Goal: Task Accomplishment & Management: Manage account settings

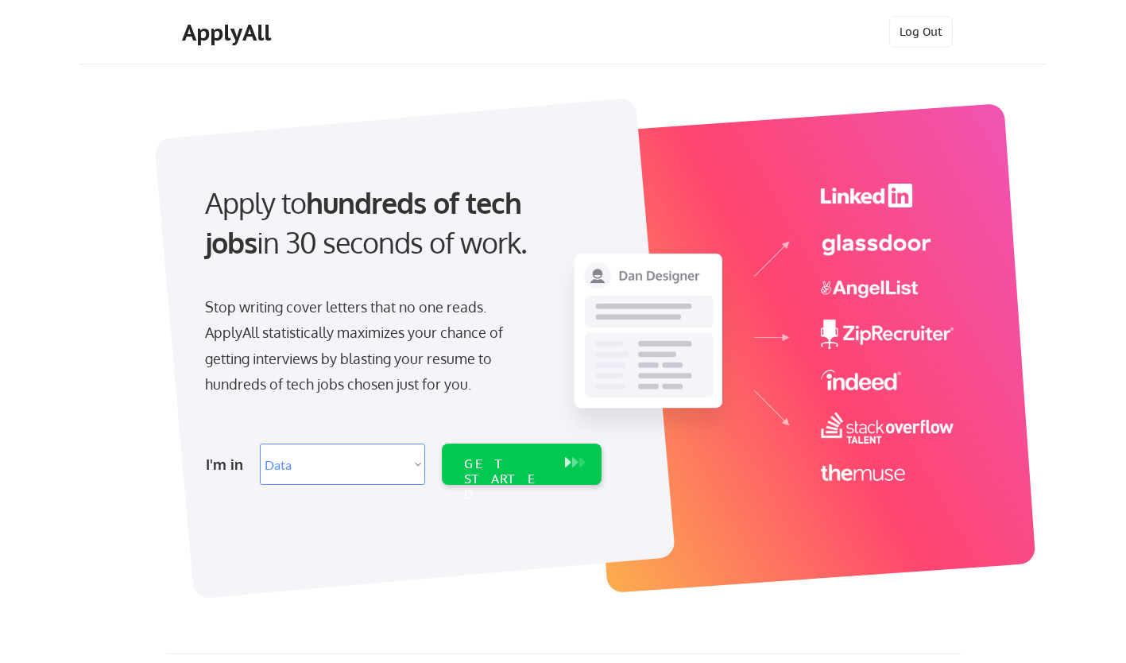
select select ""data_science___analytics""
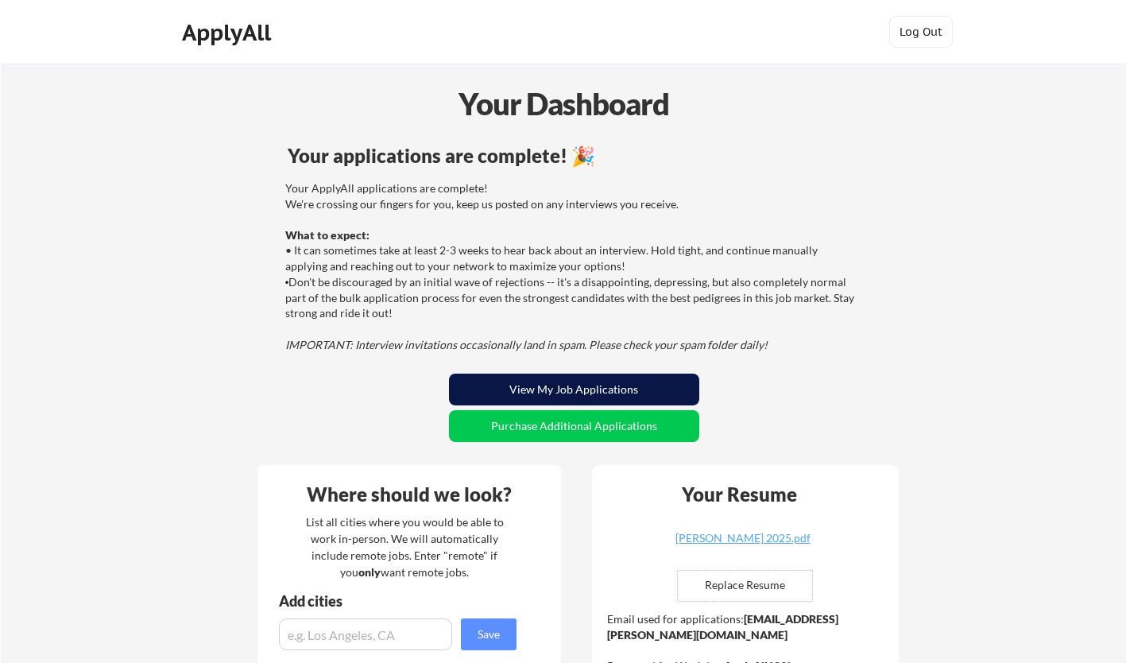
click at [543, 382] on button "View My Job Applications" at bounding box center [574, 389] width 250 height 32
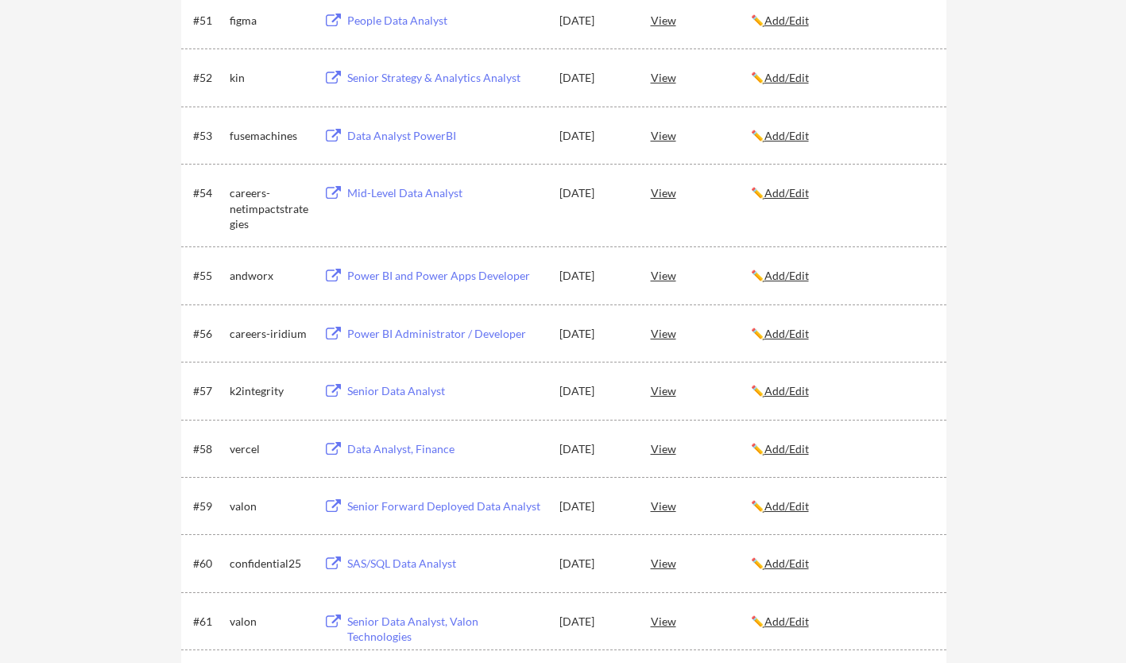
scroll to position [3456, 0]
click at [458, 331] on div "Power BI Administrator / Developer" at bounding box center [445, 335] width 197 height 16
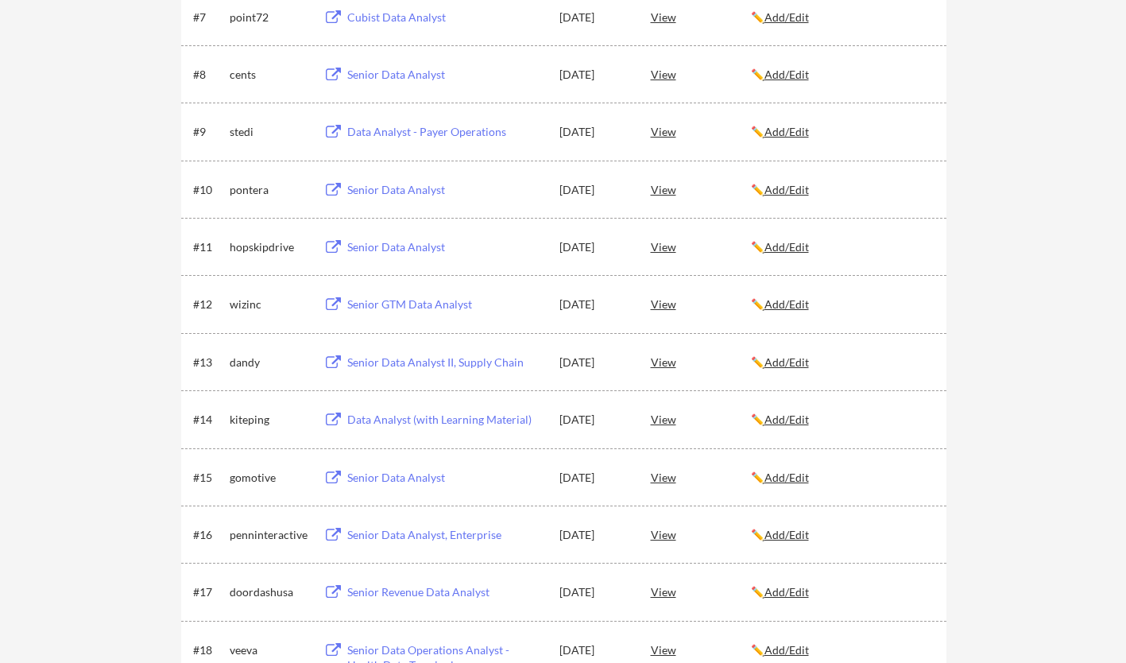
scroll to position [0, 0]
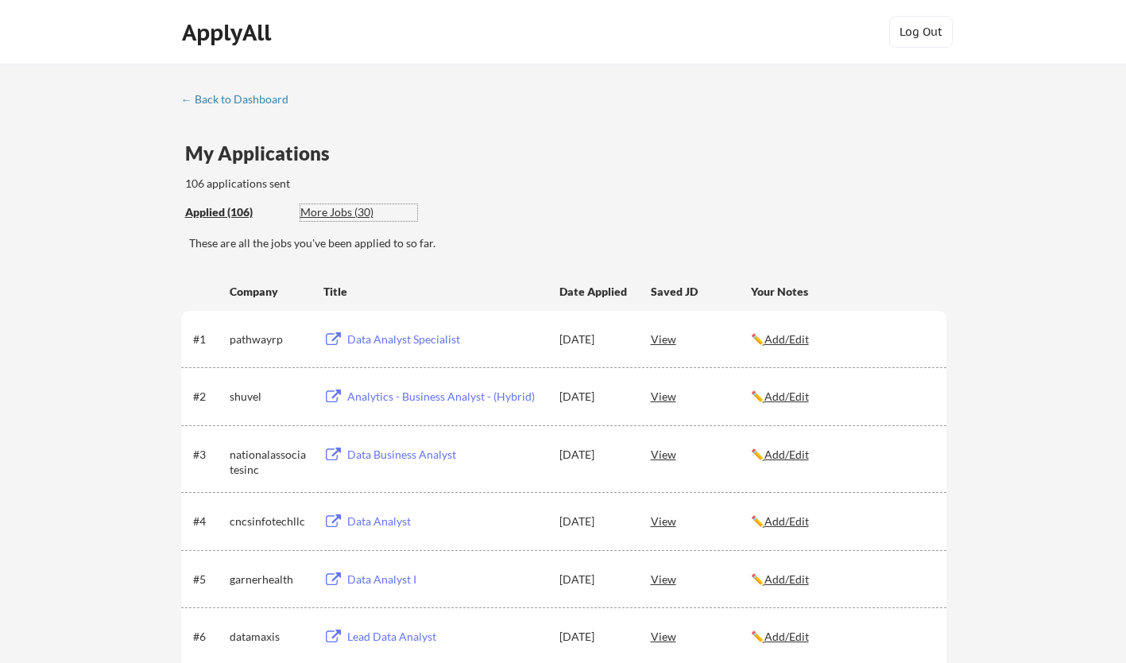
click at [331, 211] on div "More Jobs (30)" at bounding box center [358, 212] width 117 height 16
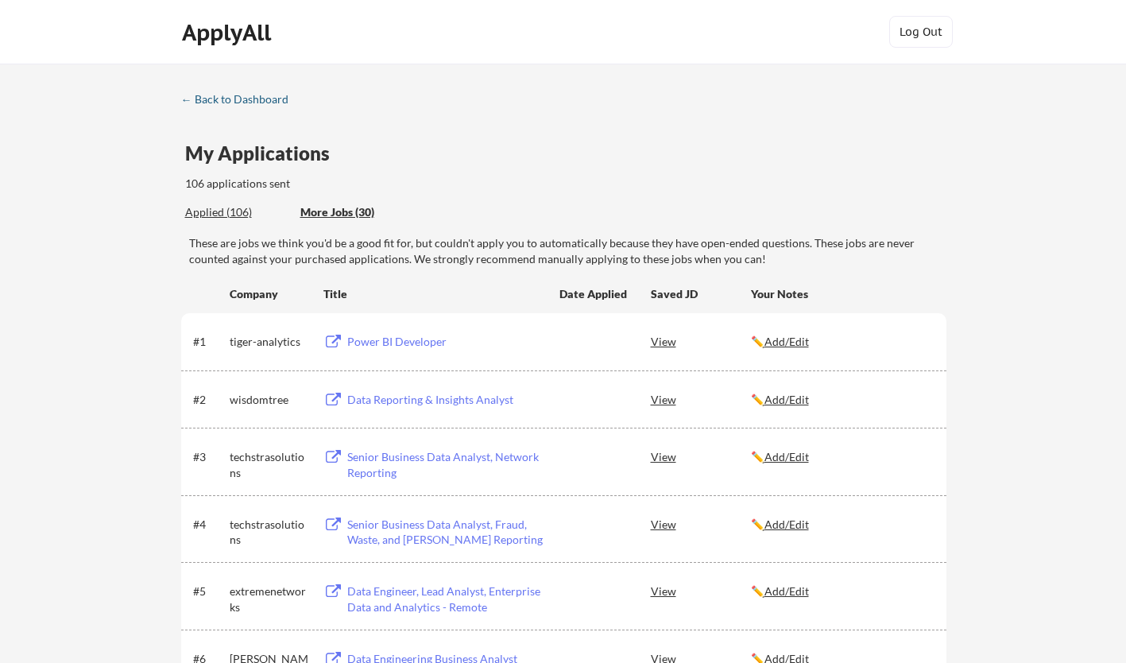
click at [207, 94] on div "← Back to Dashboard" at bounding box center [240, 99] width 119 height 11
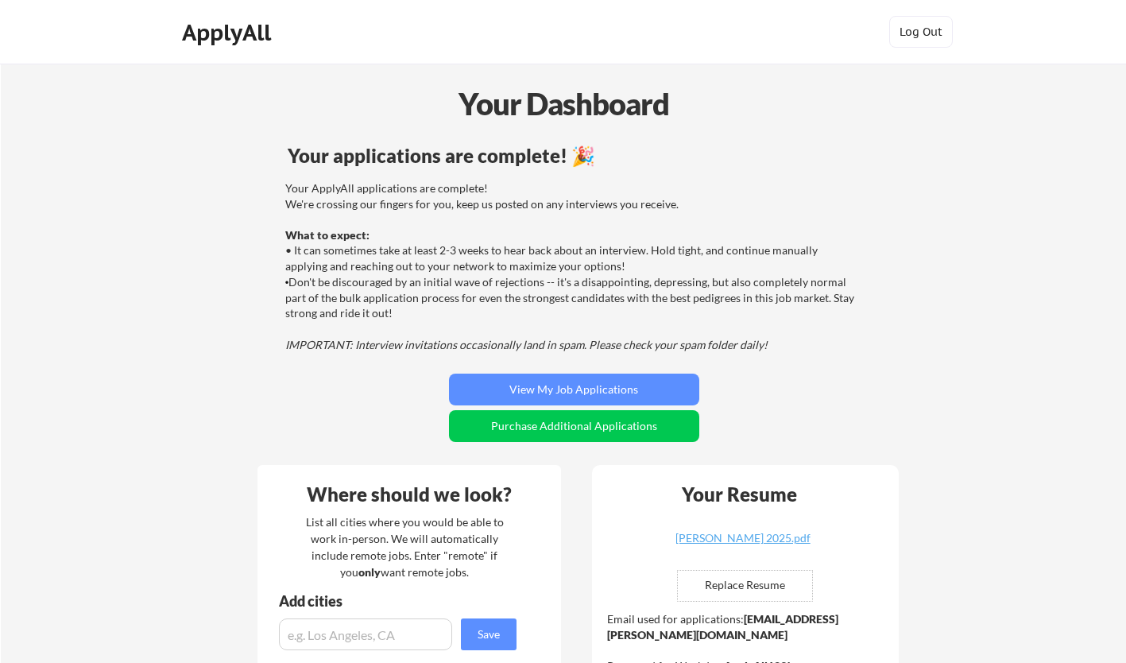
click at [776, 533] on div "[PERSON_NAME] 2025.pdf" at bounding box center [742, 537] width 189 height 11
